Goal: Register for event/course

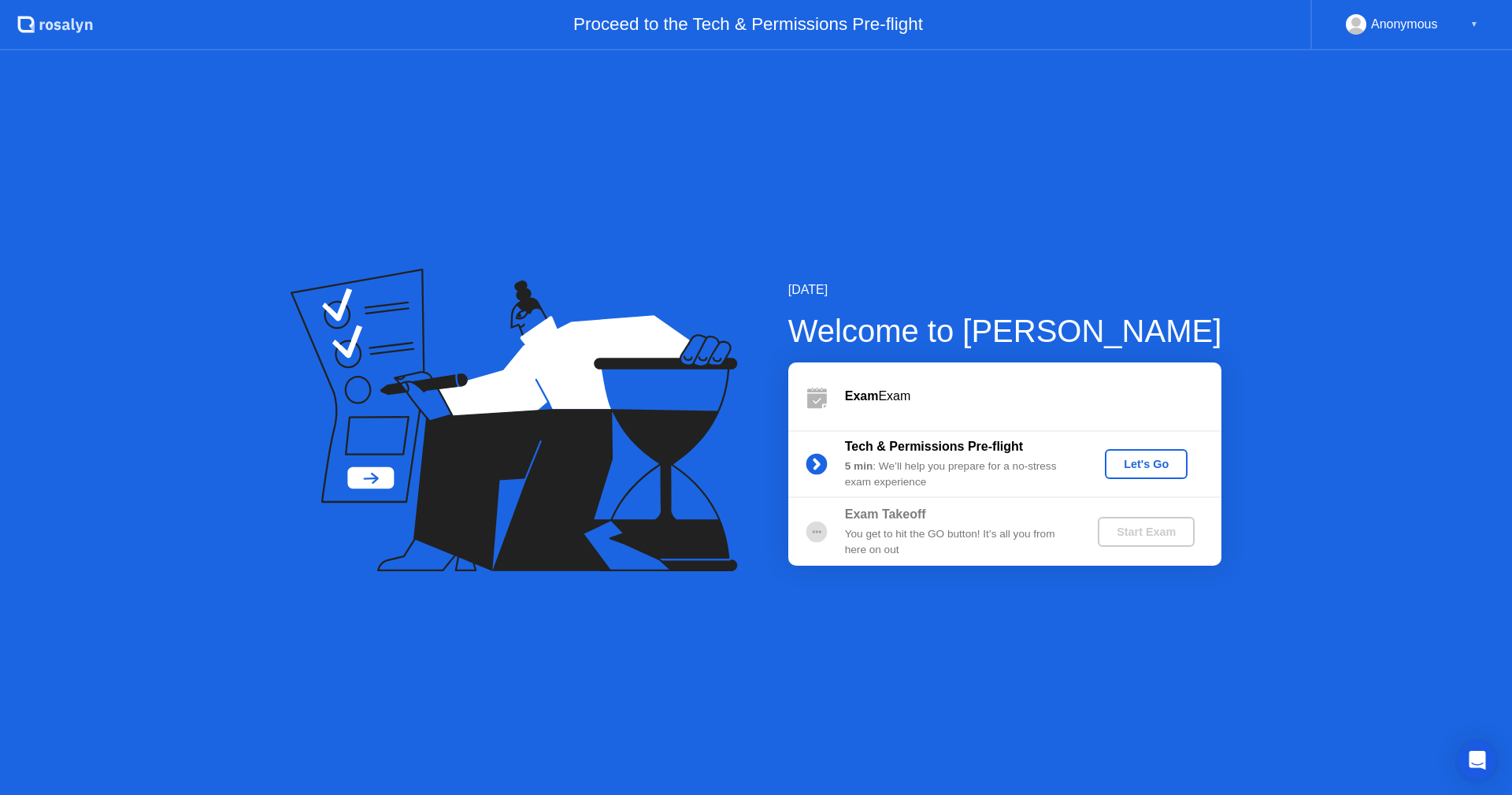
click at [1121, 461] on div "Let's Go" at bounding box center [1146, 464] width 70 height 13
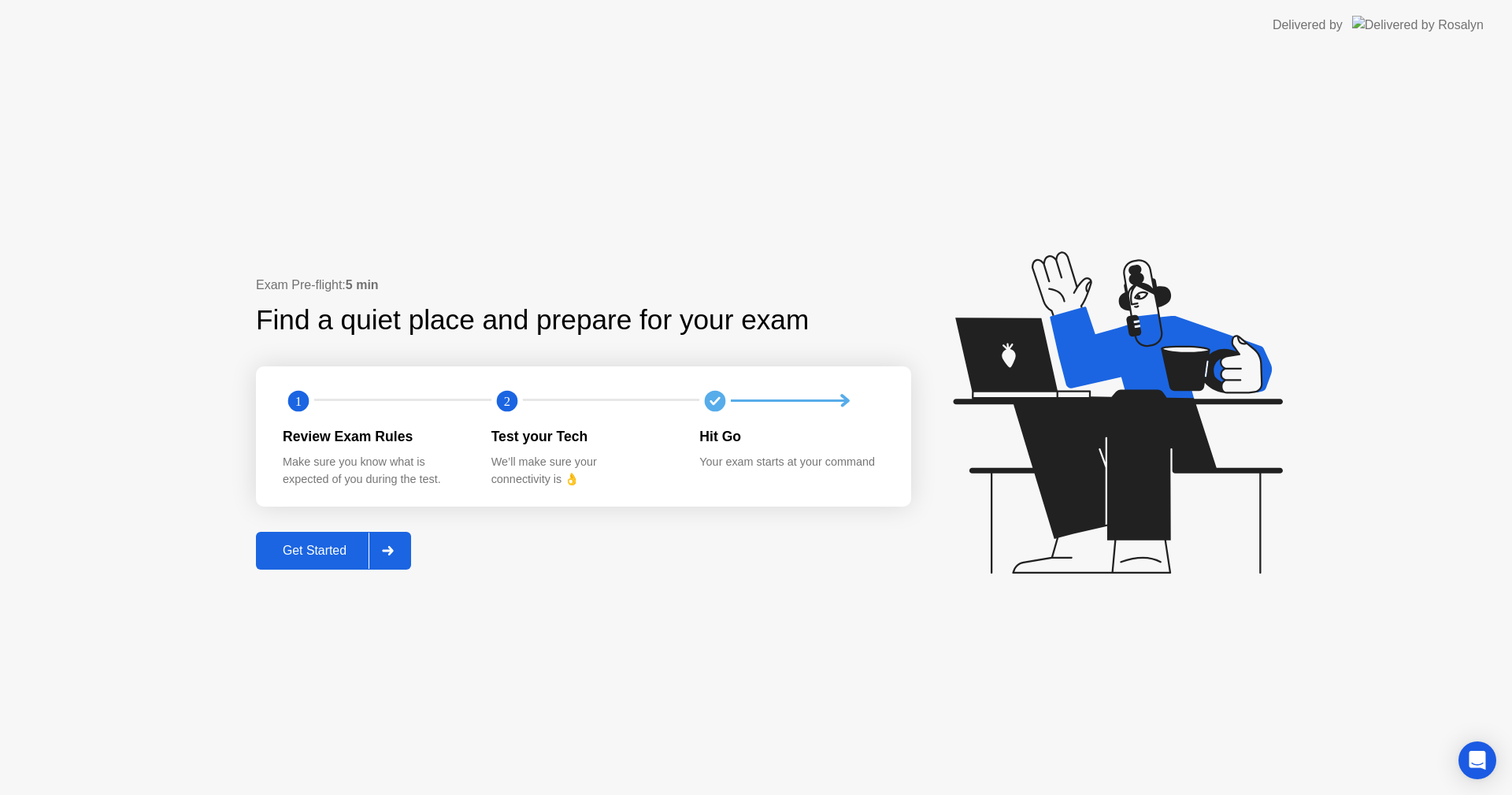
click at [361, 549] on div "Get Started" at bounding box center [315, 551] width 108 height 14
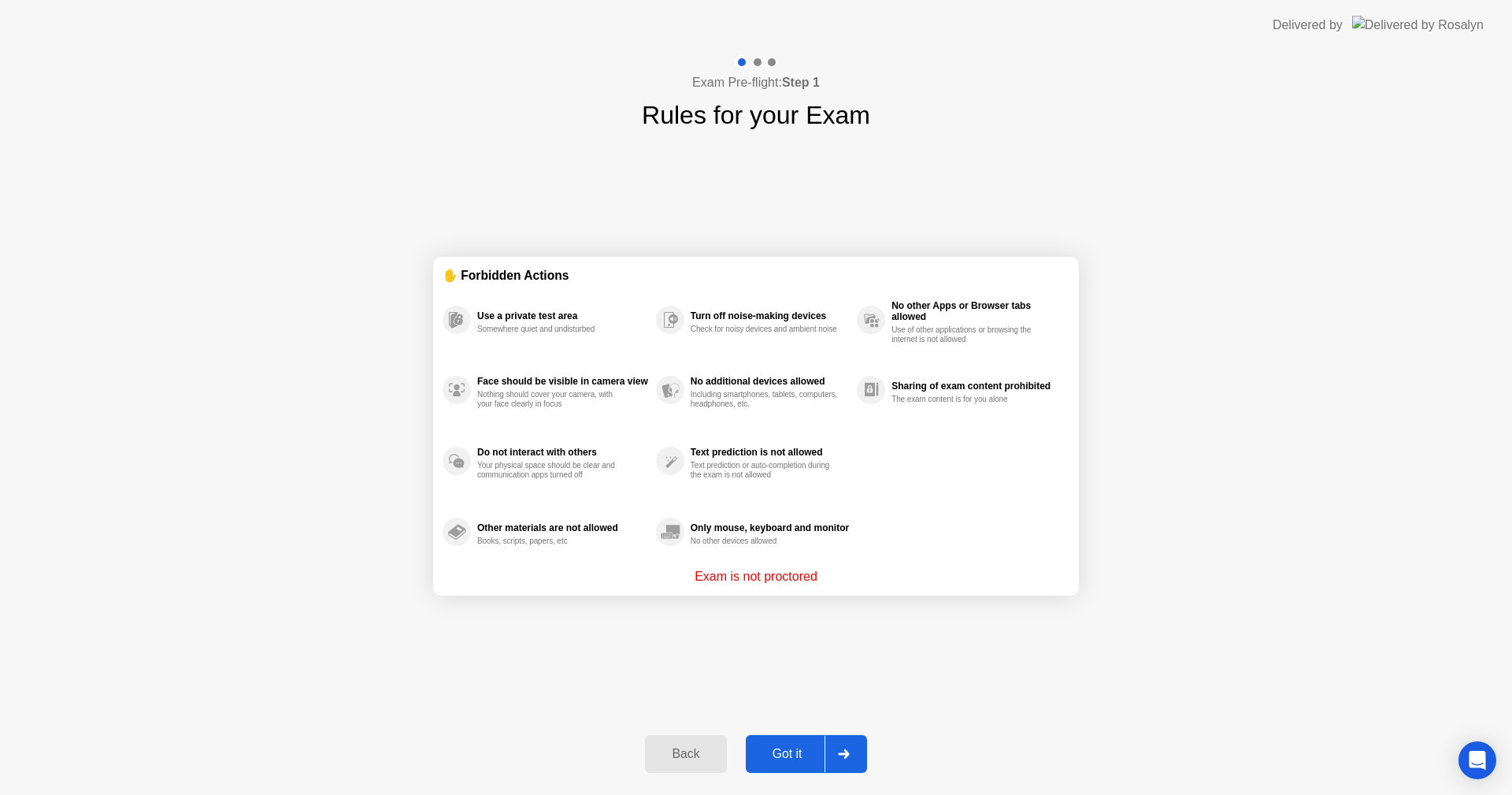
click at [808, 742] on button "Got it" at bounding box center [806, 754] width 121 height 38
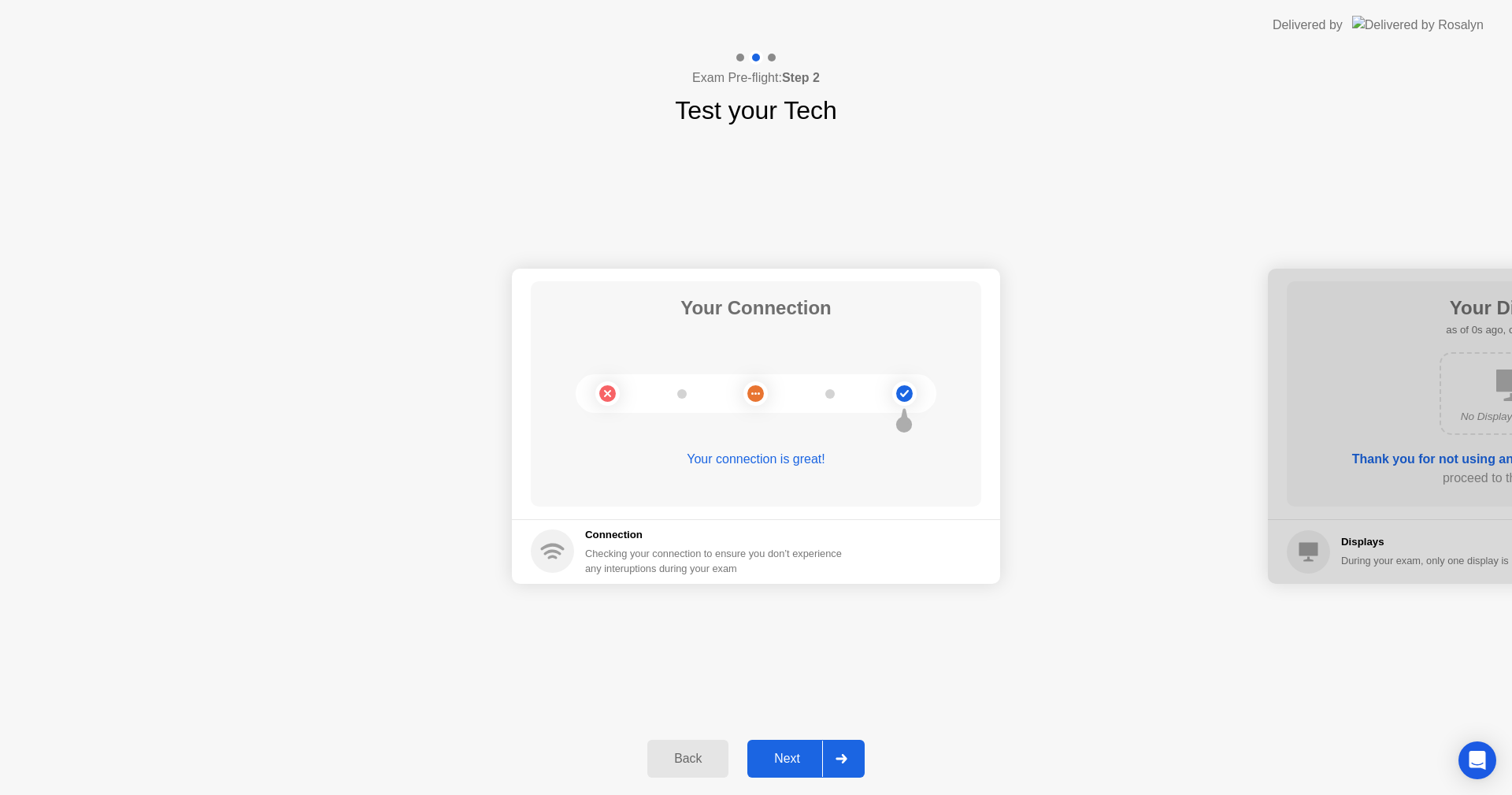
click at [798, 751] on div "Next" at bounding box center [787, 759] width 70 height 14
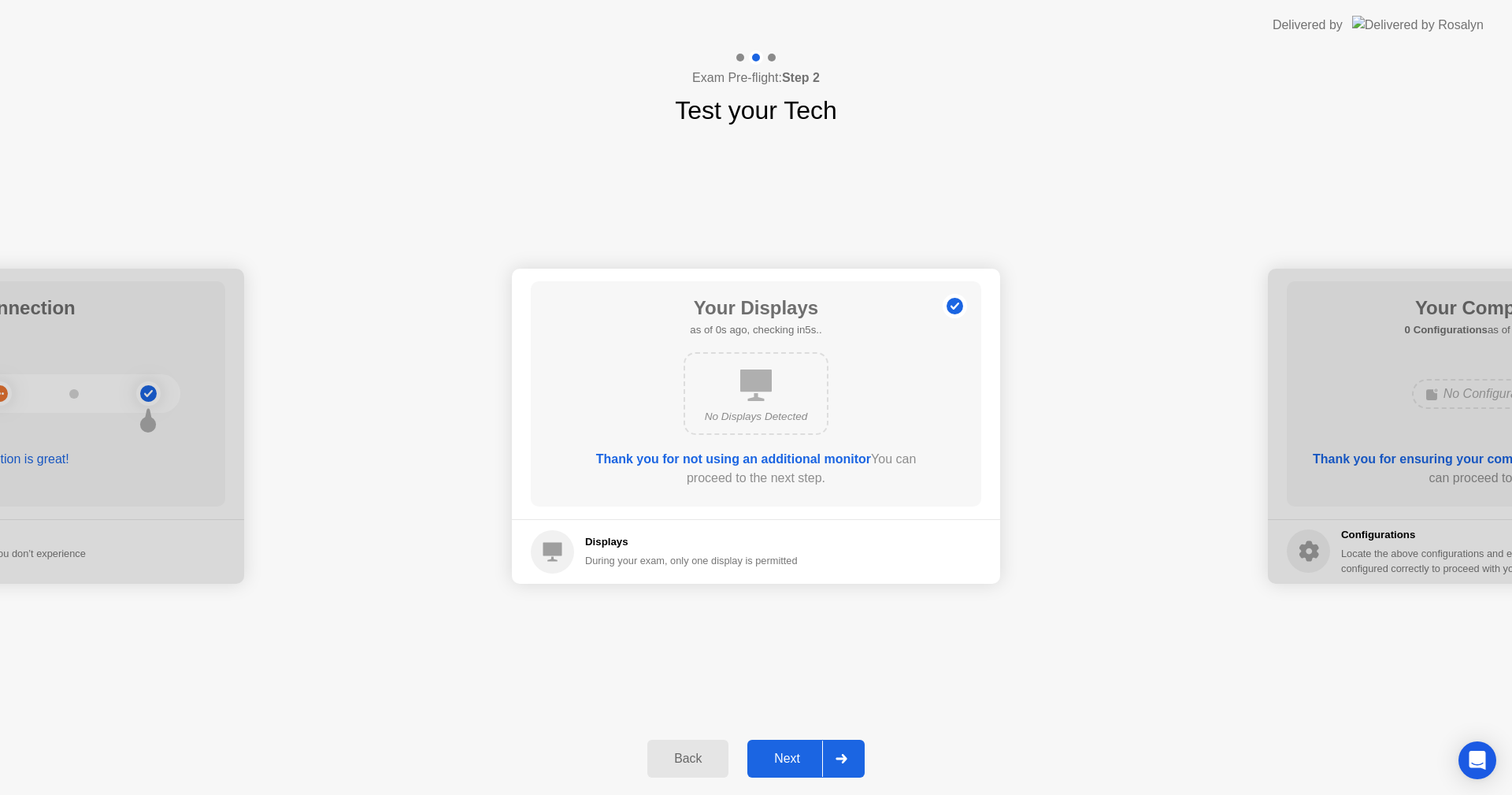
click at [798, 751] on div "Next" at bounding box center [787, 759] width 70 height 14
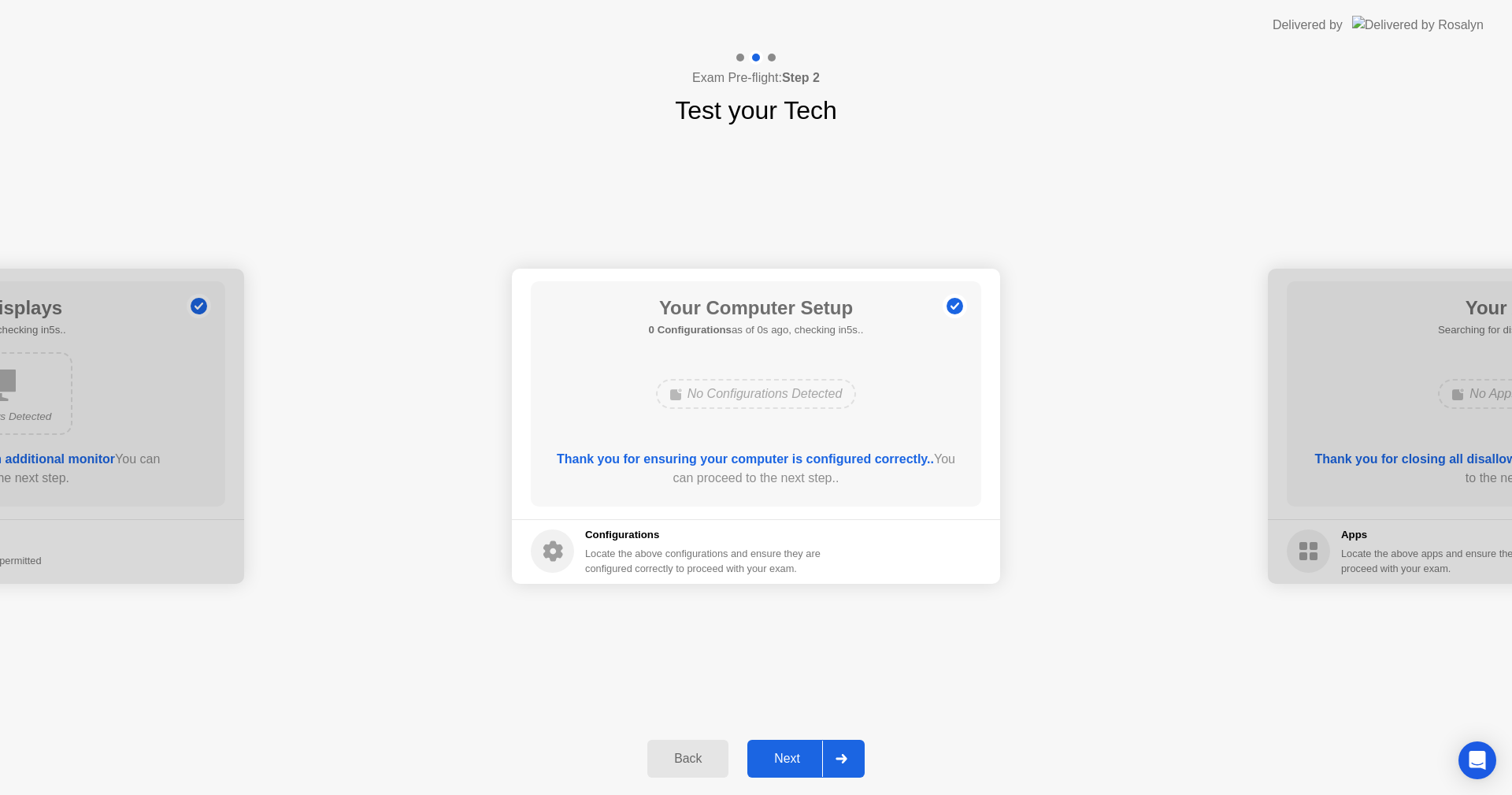
click at [798, 751] on div "Next" at bounding box center [787, 759] width 70 height 14
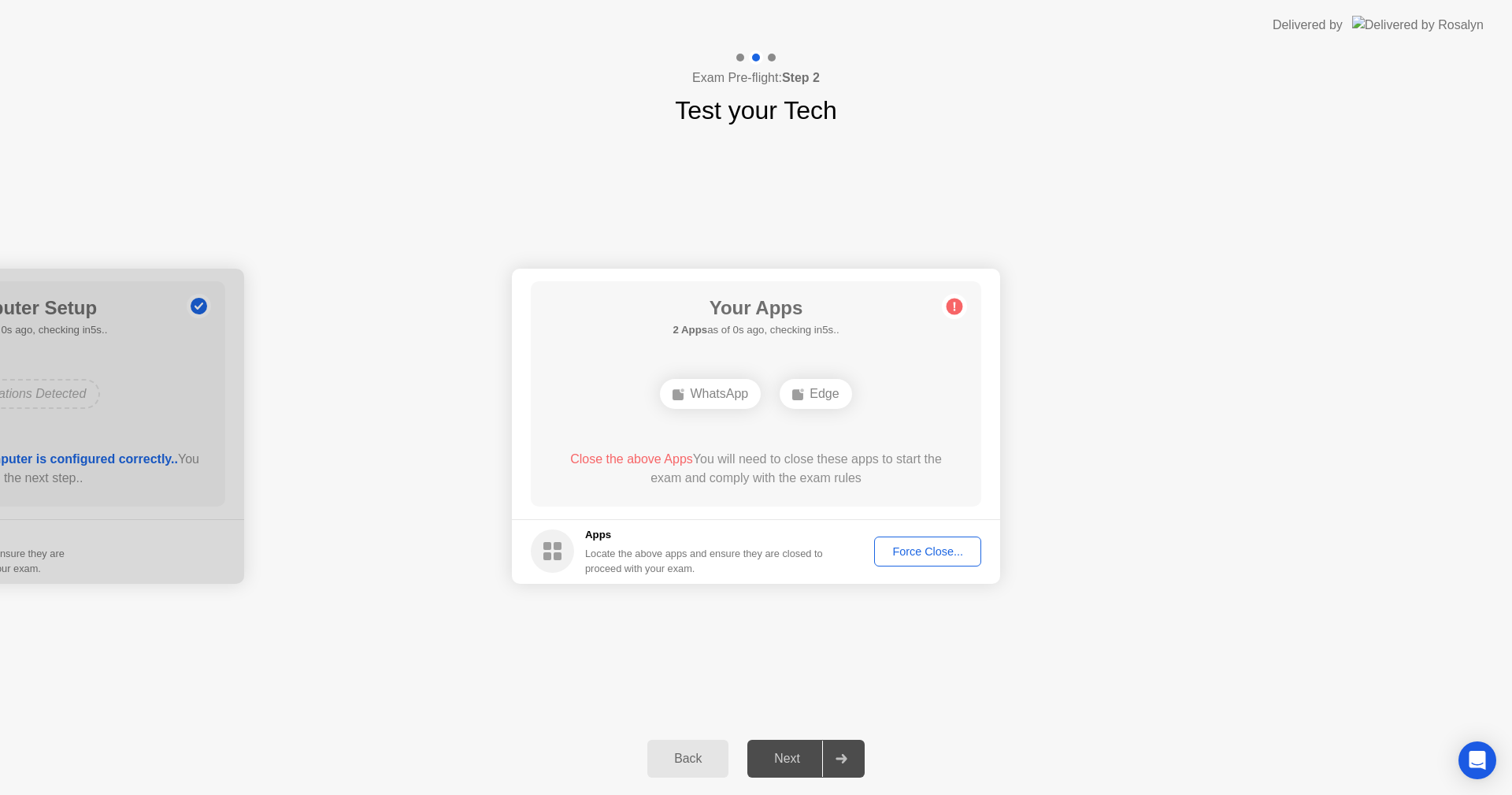
click at [798, 751] on div "Next" at bounding box center [787, 759] width 70 height 14
click at [897, 562] on button "Force Close..." at bounding box center [927, 552] width 107 height 30
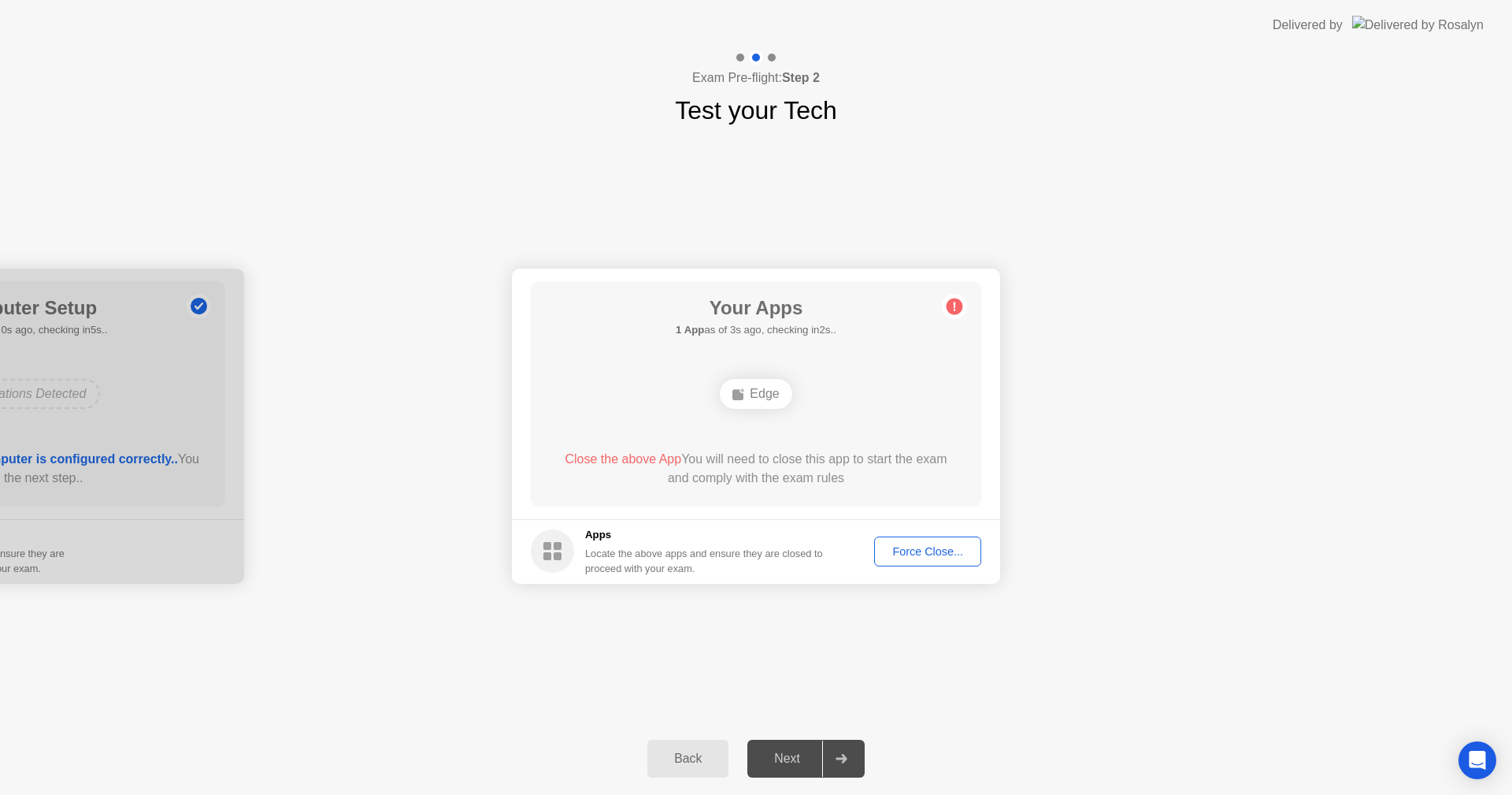
click at [900, 545] on div "Force Close..." at bounding box center [927, 552] width 96 height 13
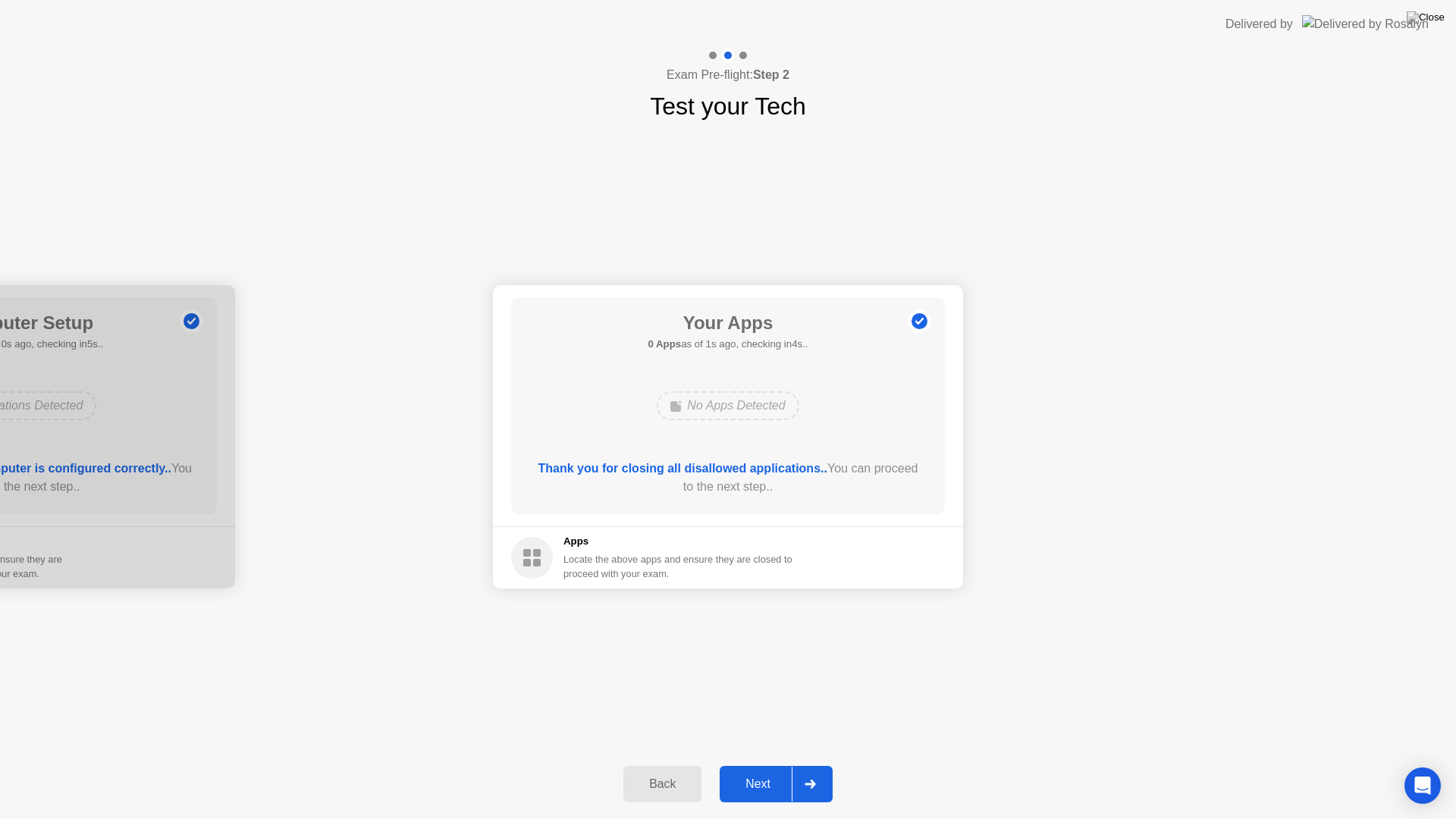
click at [755, 765] on div "Next" at bounding box center [758, 785] width 67 height 14
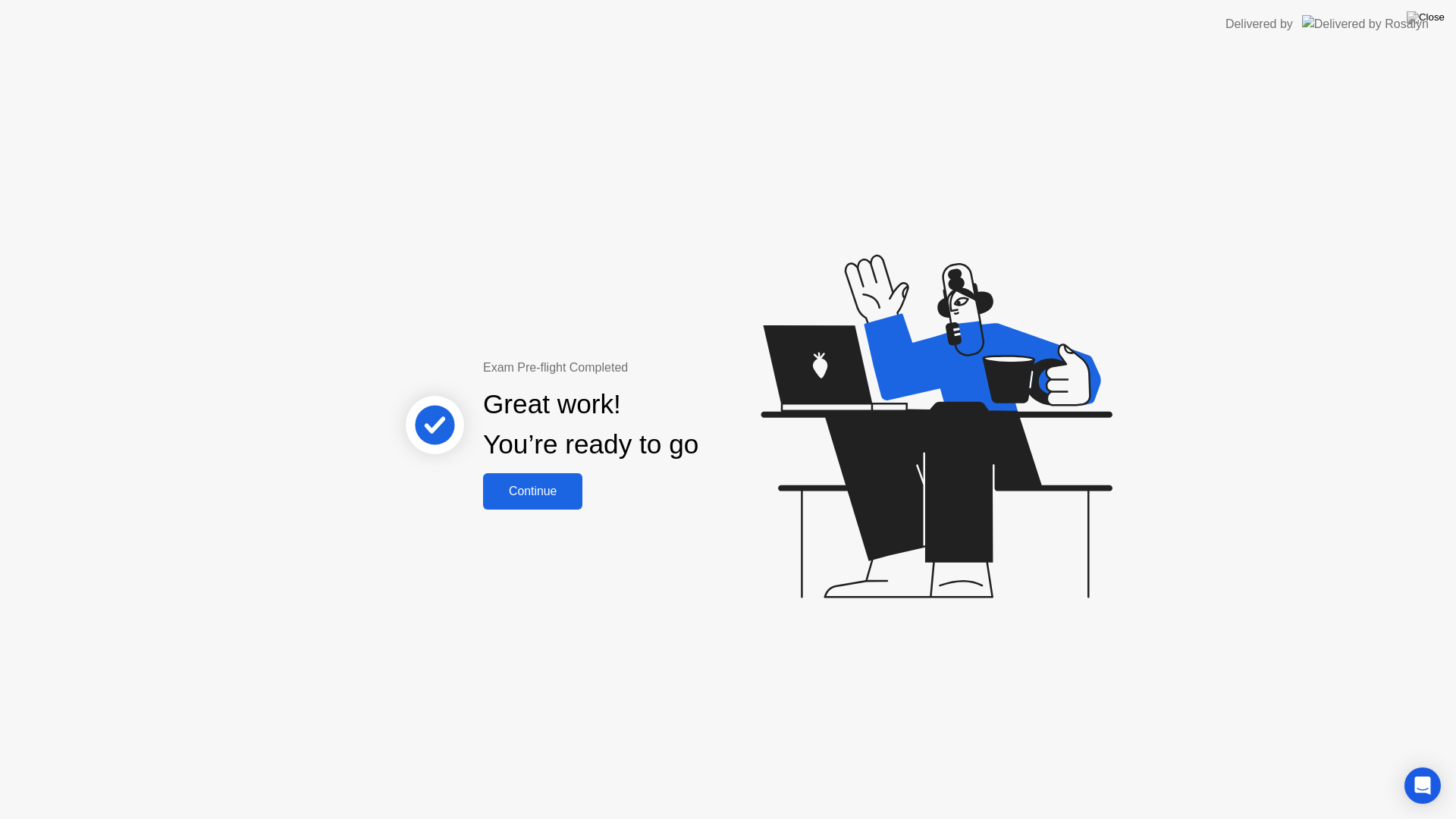
drag, startPoint x: 1008, startPoint y: 740, endPoint x: 1010, endPoint y: 637, distance: 103.0
click at [1010, 637] on div "Exam Pre-flight Completed Great work! You’re ready to go Continue" at bounding box center [728, 434] width 1456 height 771
click at [540, 498] on div "Continue" at bounding box center [533, 492] width 90 height 14
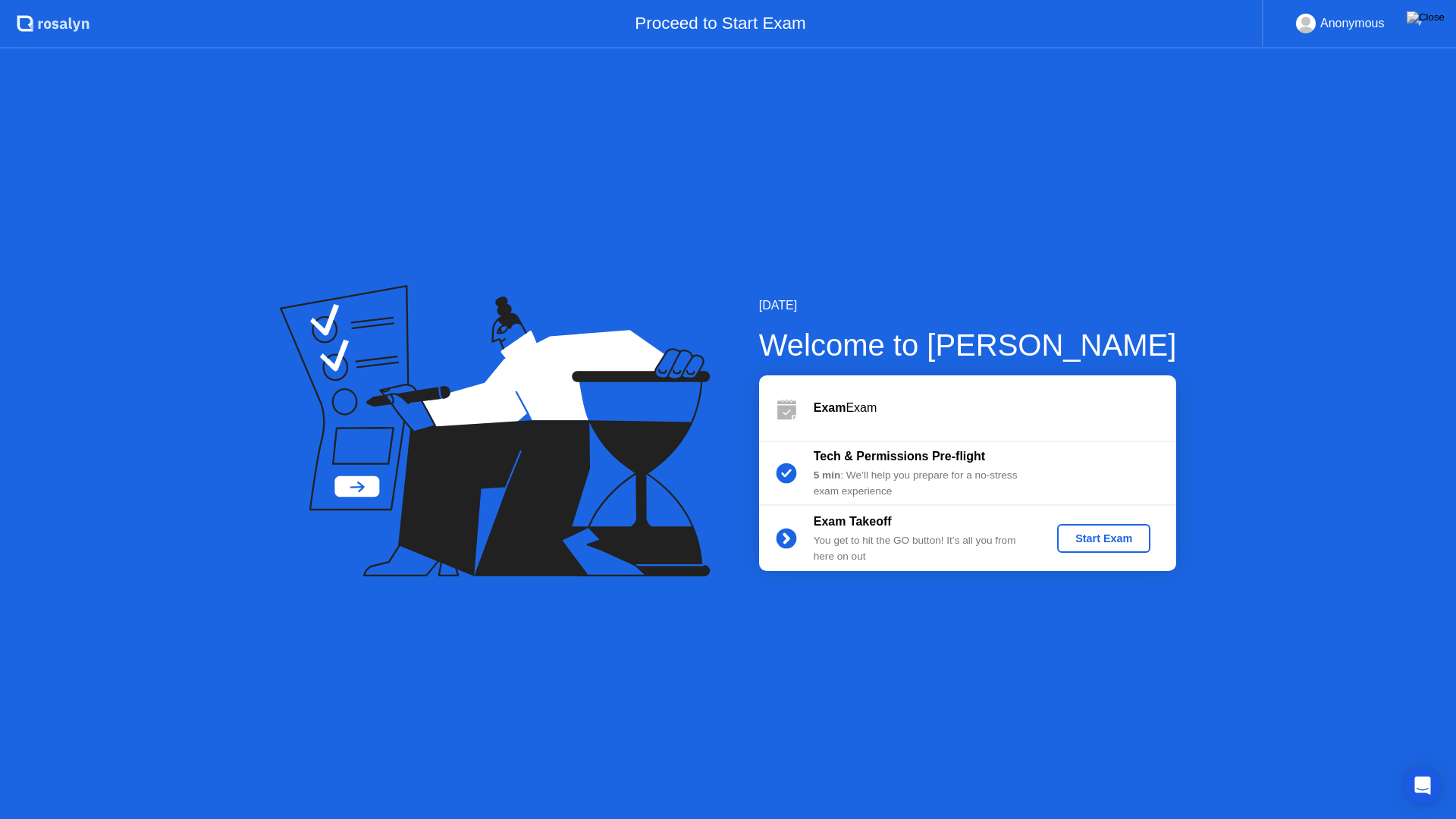
click at [1078, 541] on div "Start Exam" at bounding box center [1103, 539] width 81 height 12
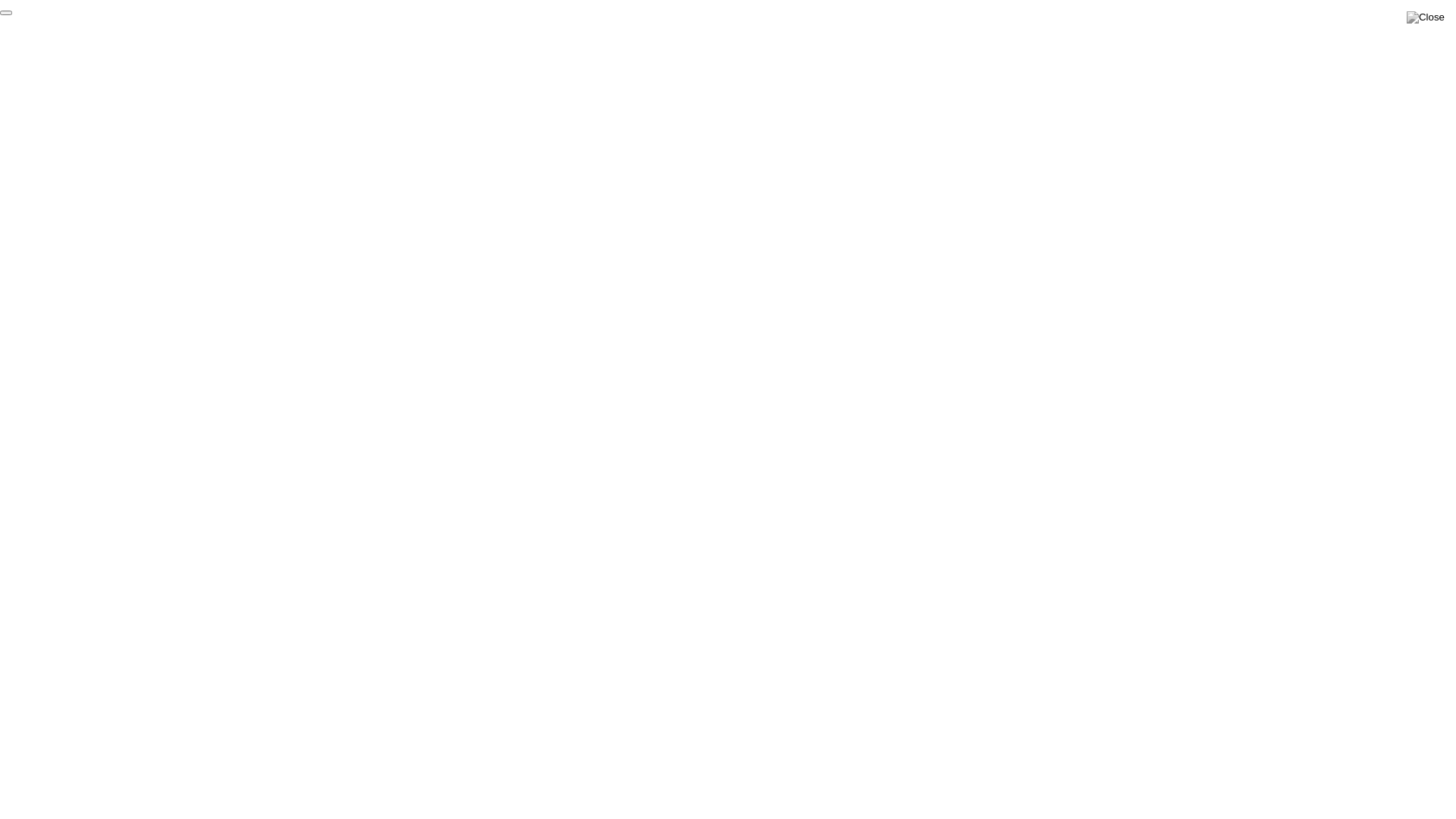
click div "End Proctoring Session"
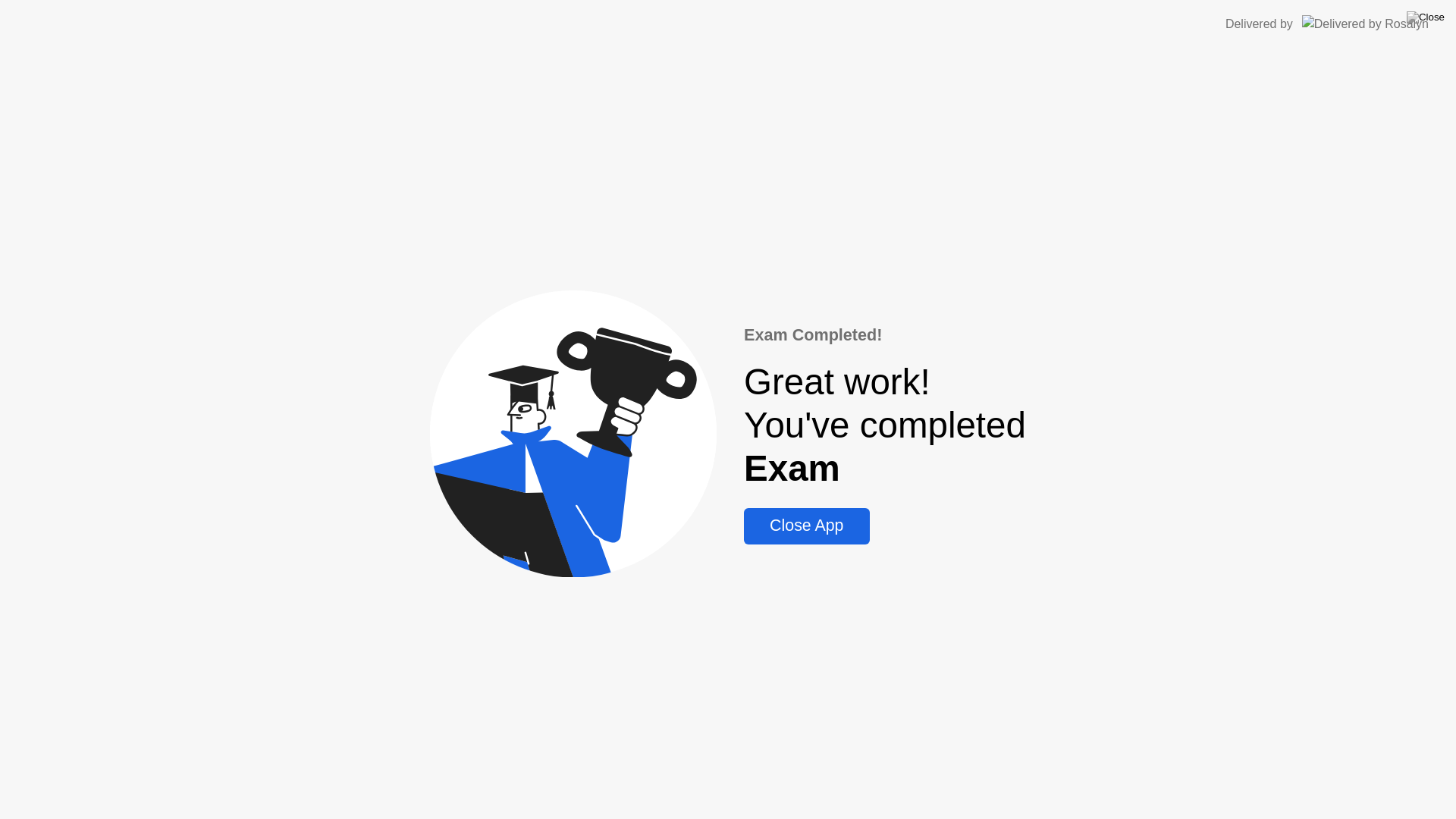
click at [798, 536] on div "Close App" at bounding box center [807, 526] width 116 height 19
